Goal: Transaction & Acquisition: Purchase product/service

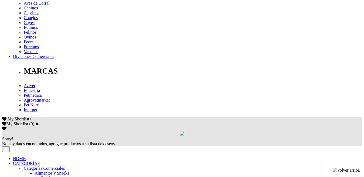
scroll to position [216, 0]
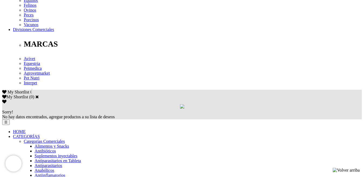
scroll to position [297, 0]
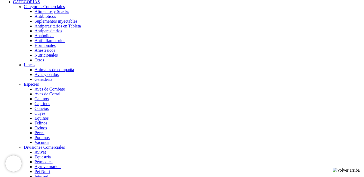
scroll to position [351, 0]
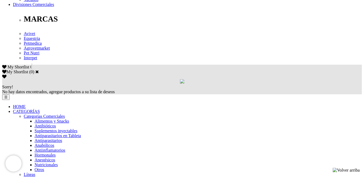
scroll to position [322, 0]
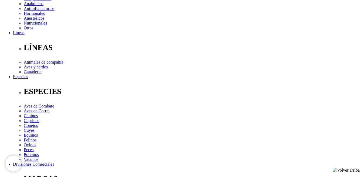
scroll to position [81, 0]
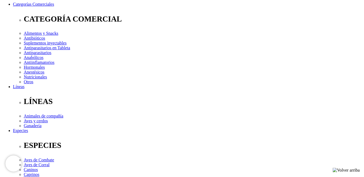
select select "203"
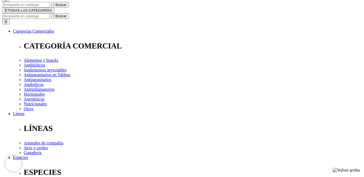
select select "36"
select select "5"
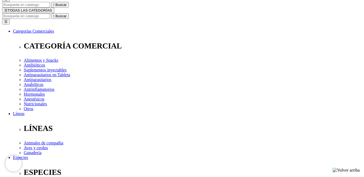
select select "414"
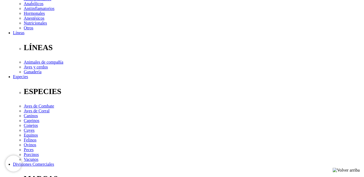
scroll to position [162, 0]
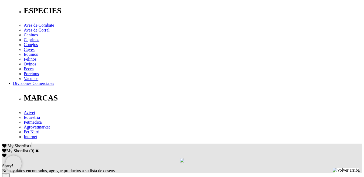
scroll to position [189, 0]
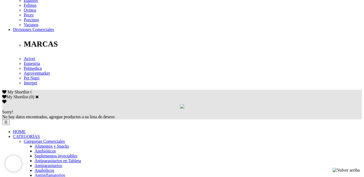
scroll to position [297, 0]
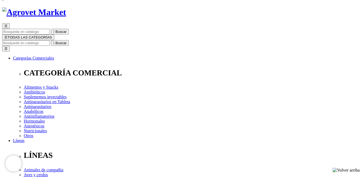
scroll to position [54, 0]
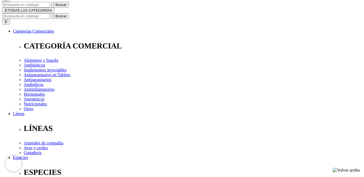
select select "5"
select select "4"
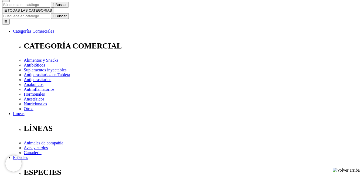
select select "4"
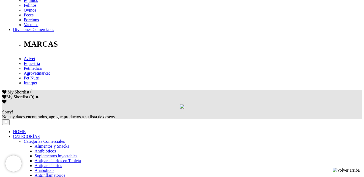
scroll to position [324, 0]
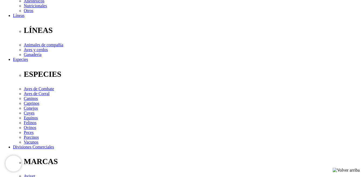
scroll to position [71, 0]
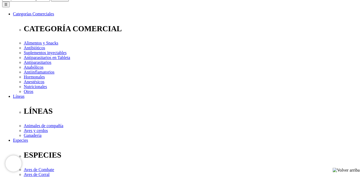
select select "5"
select select "12"
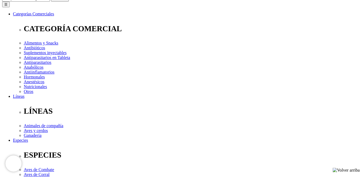
select select "4"
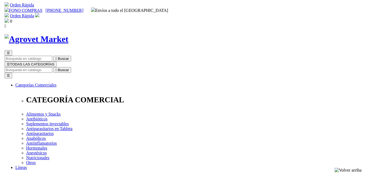
scroll to position [81, 0]
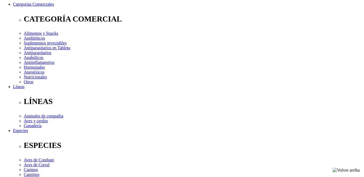
select select "12"
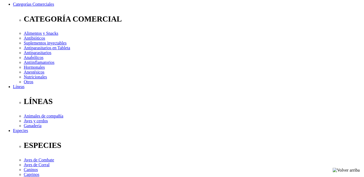
type input "12"
select select "12"
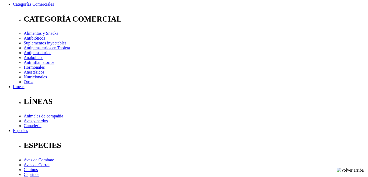
type input "r"
type input "cross"
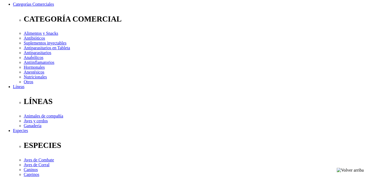
type input "rogeralarcon14de14@hotmail.com"
type input "1"
type input "0"
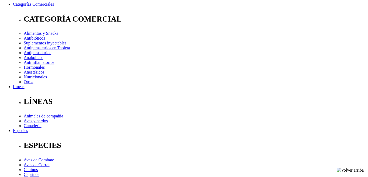
type input "1"
type input "907098595"
select select "7"
